Goal: Complete application form

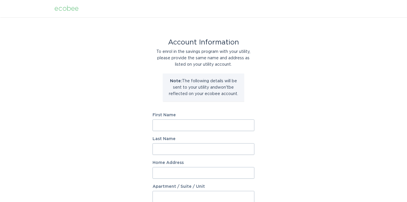
click at [181, 125] on input "First Name" at bounding box center [204, 126] width 102 height 12
type input "[PERSON_NAME]"
type input "21223 Ilavista Way"
select select "US"
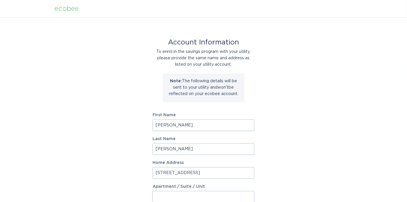
type input "Lakeville"
type input "55044"
select select "MN"
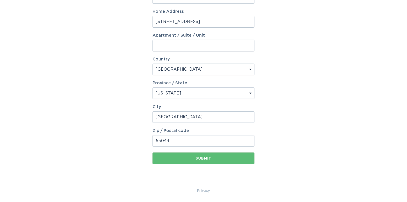
scroll to position [152, 0]
click at [199, 158] on div "Submit" at bounding box center [204, 158] width 96 height 3
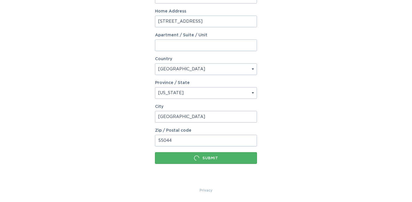
scroll to position [0, 0]
